Goal: Find specific page/section: Find specific page/section

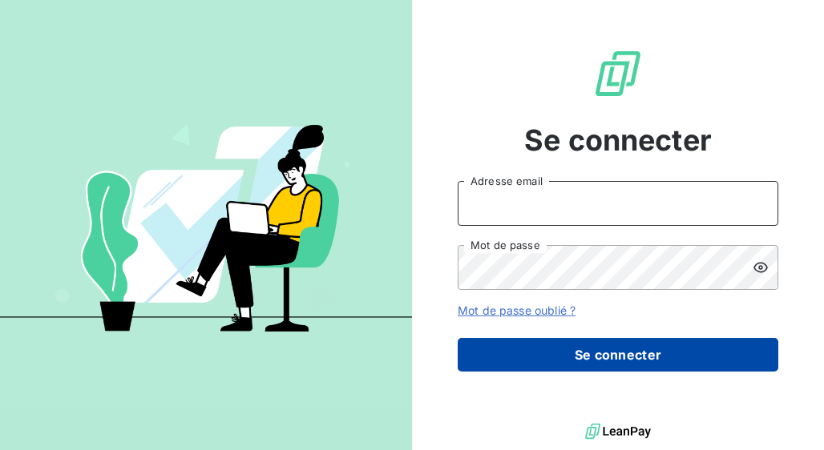
type input "[EMAIL_ADDRESS][DOMAIN_NAME]"
click at [604, 361] on button "Se connecter" at bounding box center [618, 355] width 321 height 34
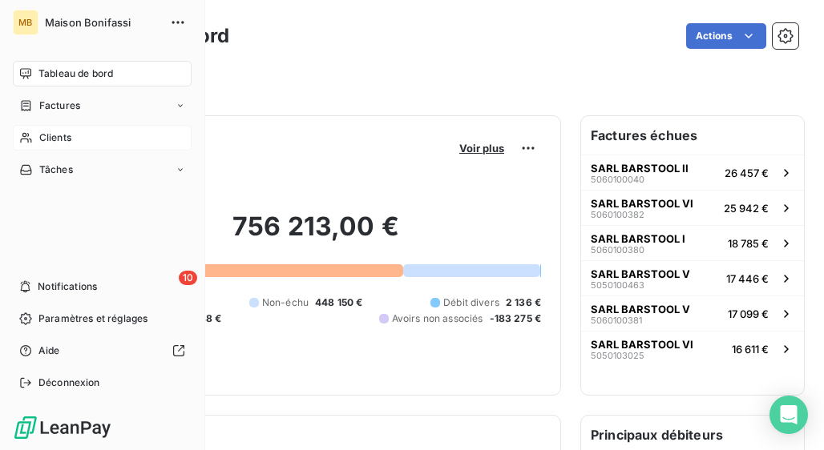
click at [28, 137] on icon at bounding box center [26, 137] width 14 height 13
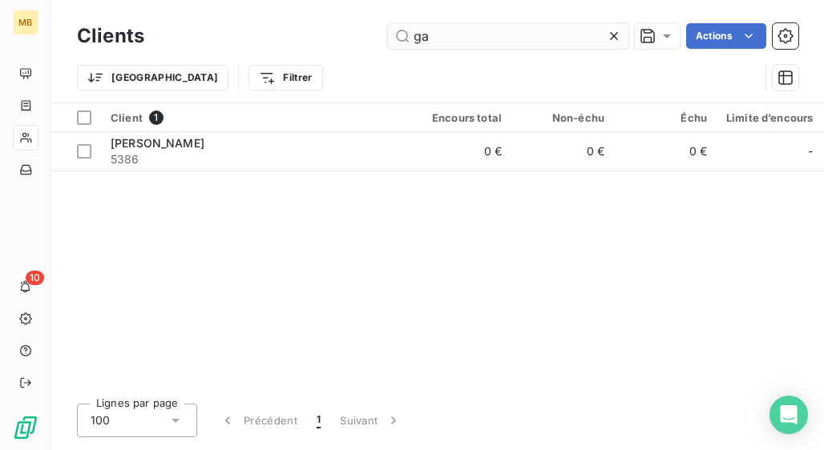
type input "g"
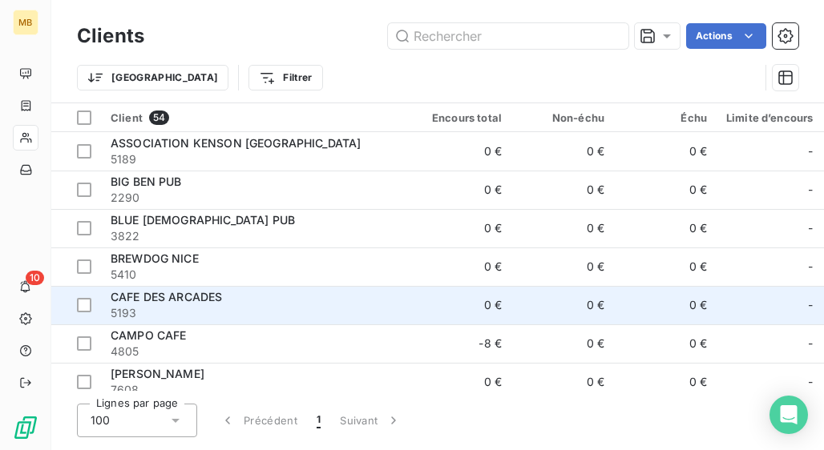
click at [498, 286] on td "0 €" at bounding box center [460, 305] width 103 height 38
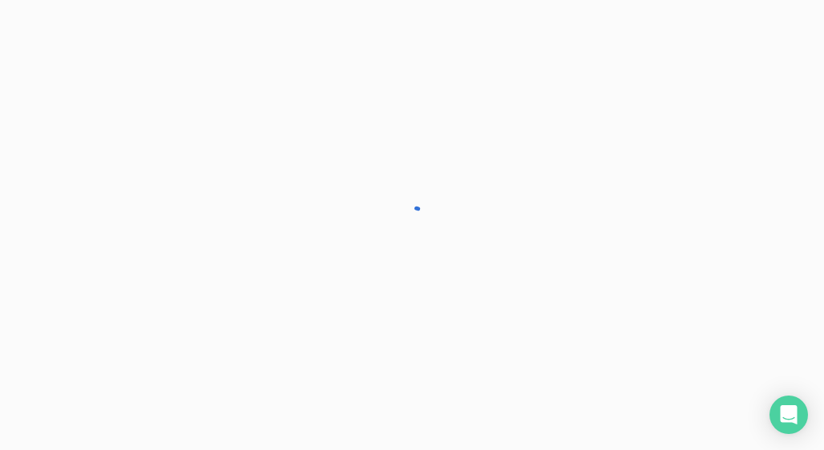
click at [493, 282] on div at bounding box center [412, 225] width 824 height 450
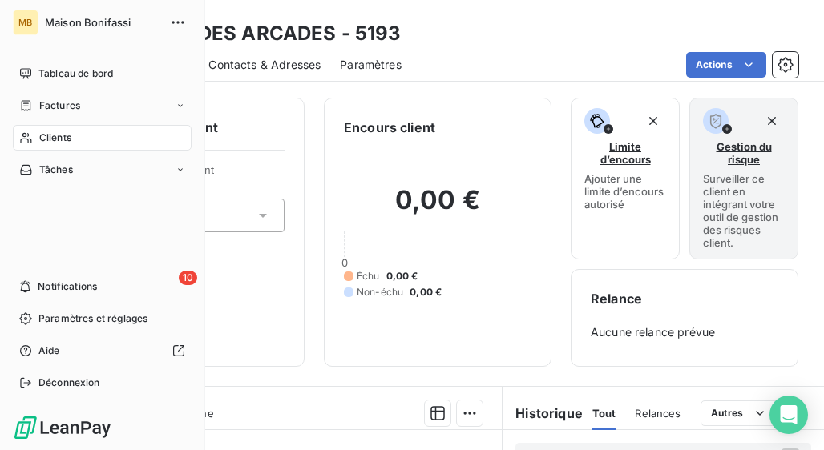
click at [40, 140] on span "Clients" at bounding box center [55, 138] width 32 height 14
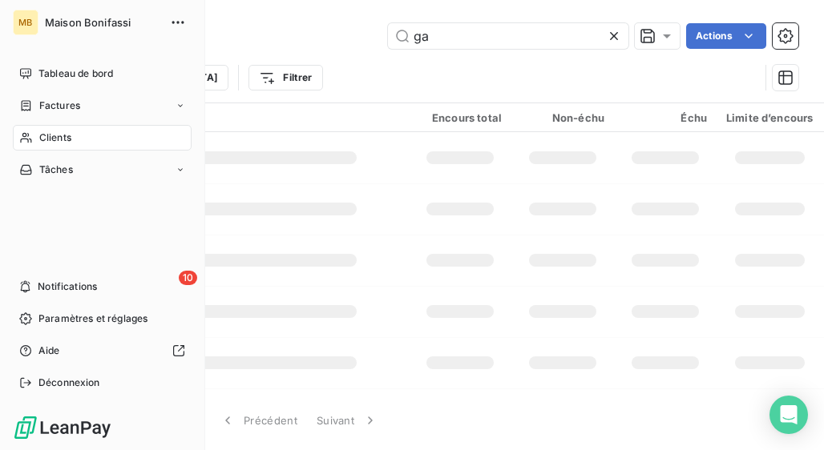
type input "g"
type input "h"
type input "lumax"
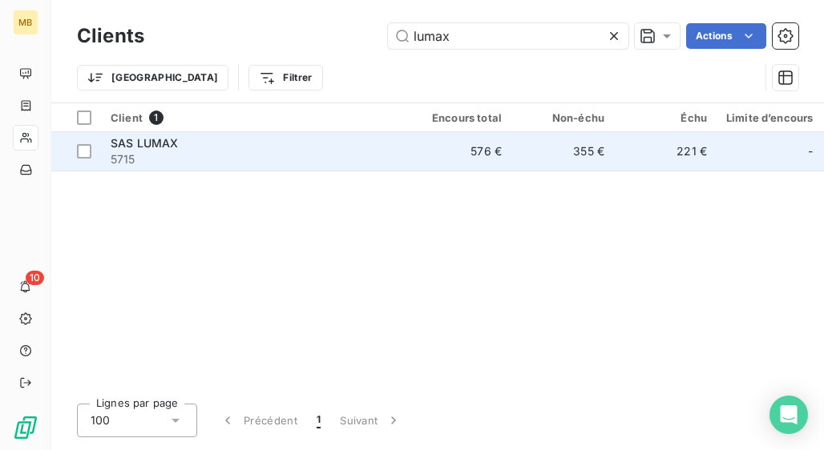
click at [234, 161] on span "5715" at bounding box center [255, 159] width 289 height 16
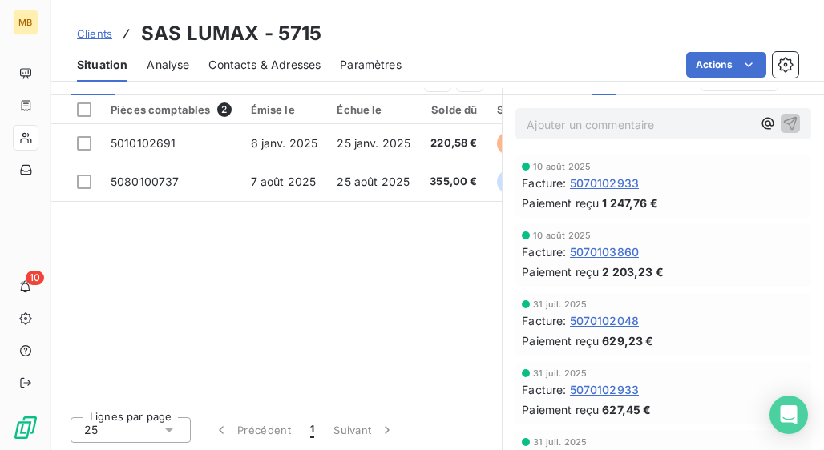
click at [585, 387] on span "5070102933" at bounding box center [605, 389] width 70 height 17
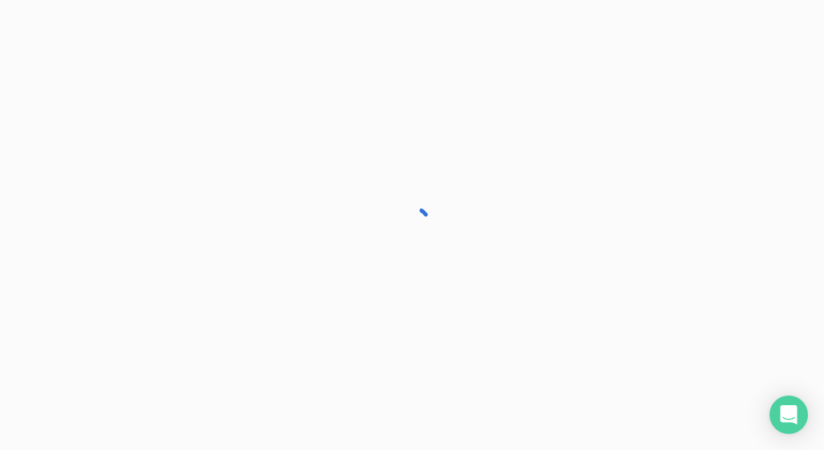
click at [585, 387] on div at bounding box center [412, 225] width 824 height 450
